Goal: Information Seeking & Learning: Learn about a topic

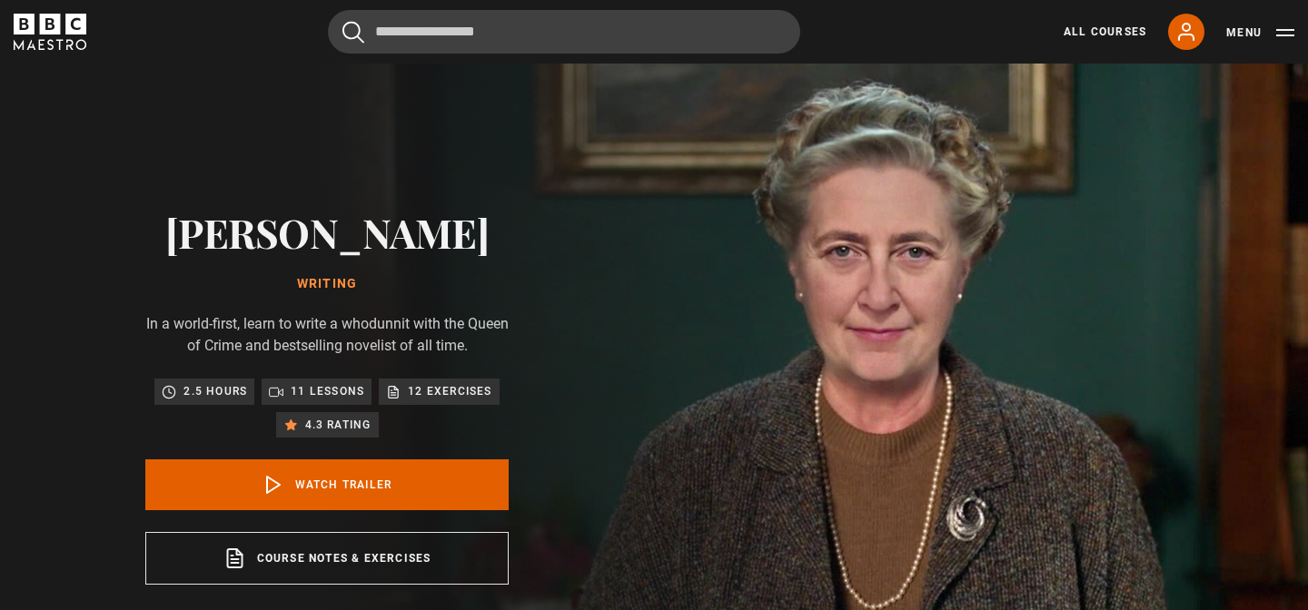
click at [1154, 29] on div "All Courses My Account Search Menu" at bounding box center [1168, 32] width 253 height 36
click at [1139, 29] on link "All Courses" at bounding box center [1105, 32] width 83 height 16
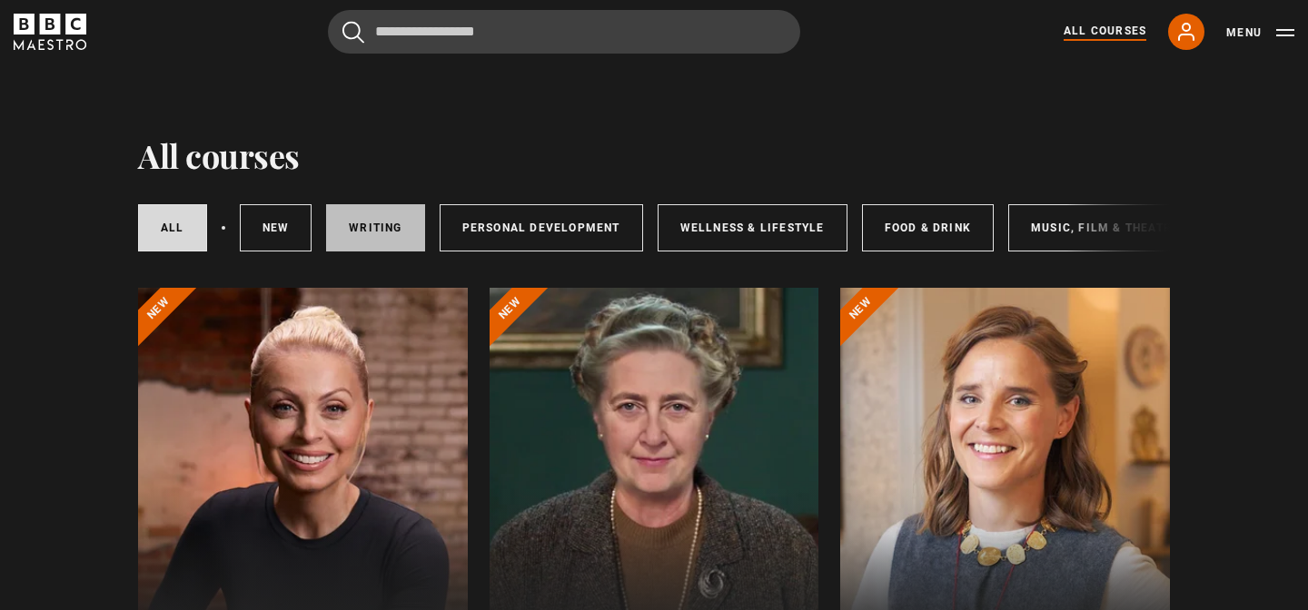
click at [339, 223] on link "Writing" at bounding box center [375, 227] width 98 height 47
